Goal: Task Accomplishment & Management: Use online tool/utility

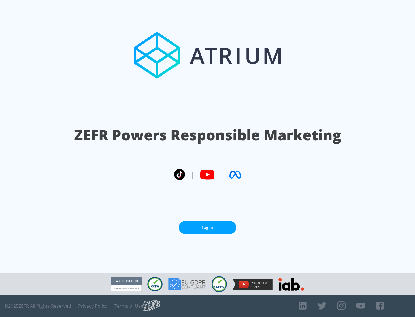
click at [207, 225] on link "Log In" at bounding box center [208, 227] width 58 height 13
